Goal: Information Seeking & Learning: Learn about a topic

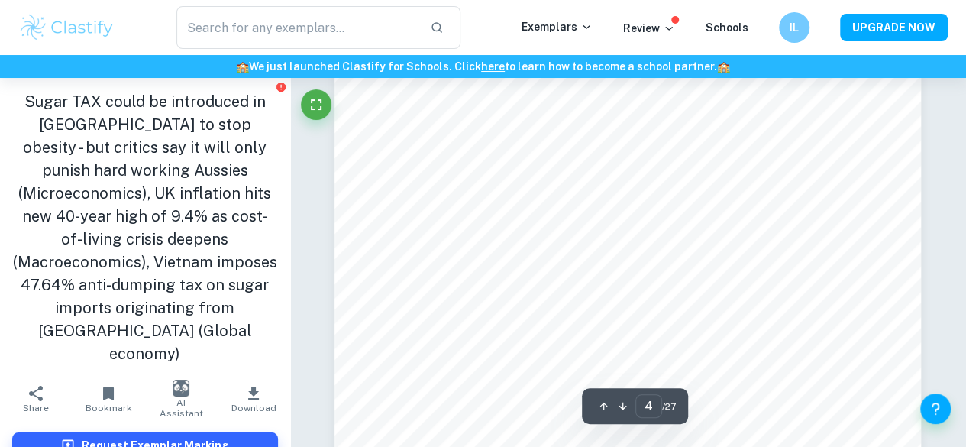
scroll to position [2739, 0]
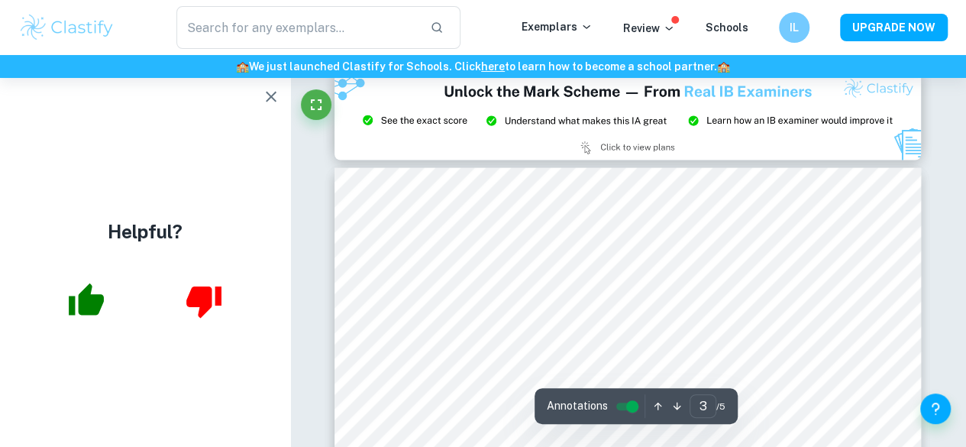
scroll to position [1647, 0]
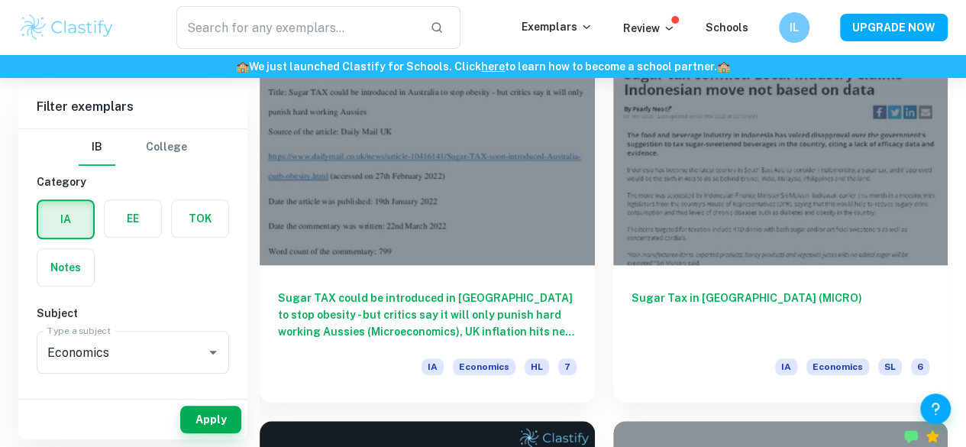
scroll to position [501, 0]
